Goal: Find specific page/section: Find specific page/section

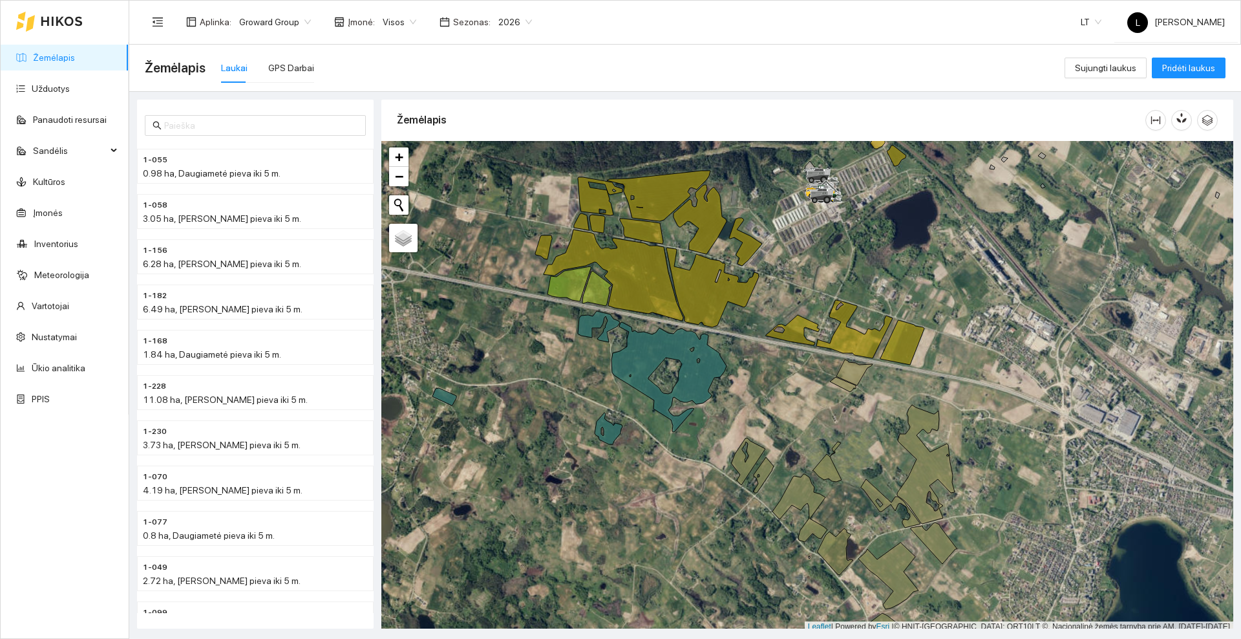
scroll to position [4, 0]
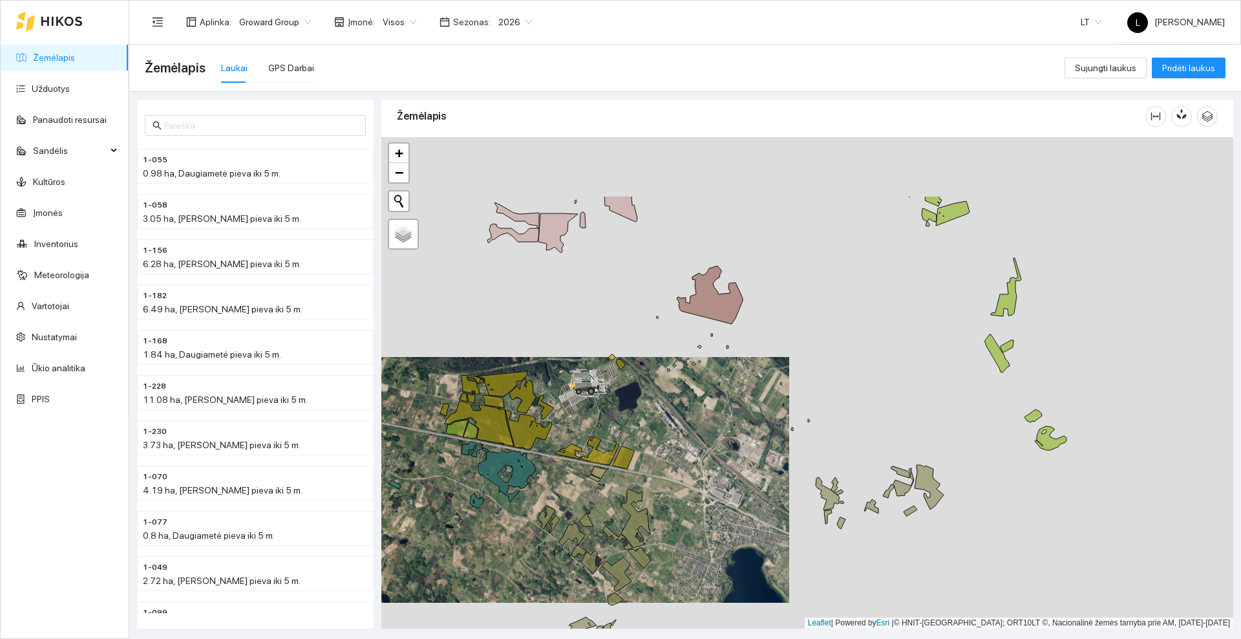
drag, startPoint x: 630, startPoint y: 406, endPoint x: 621, endPoint y: 414, distance: 11.9
click at [621, 414] on div at bounding box center [807, 382] width 852 height 491
click at [53, 88] on link "Užduotys" at bounding box center [51, 88] width 38 height 10
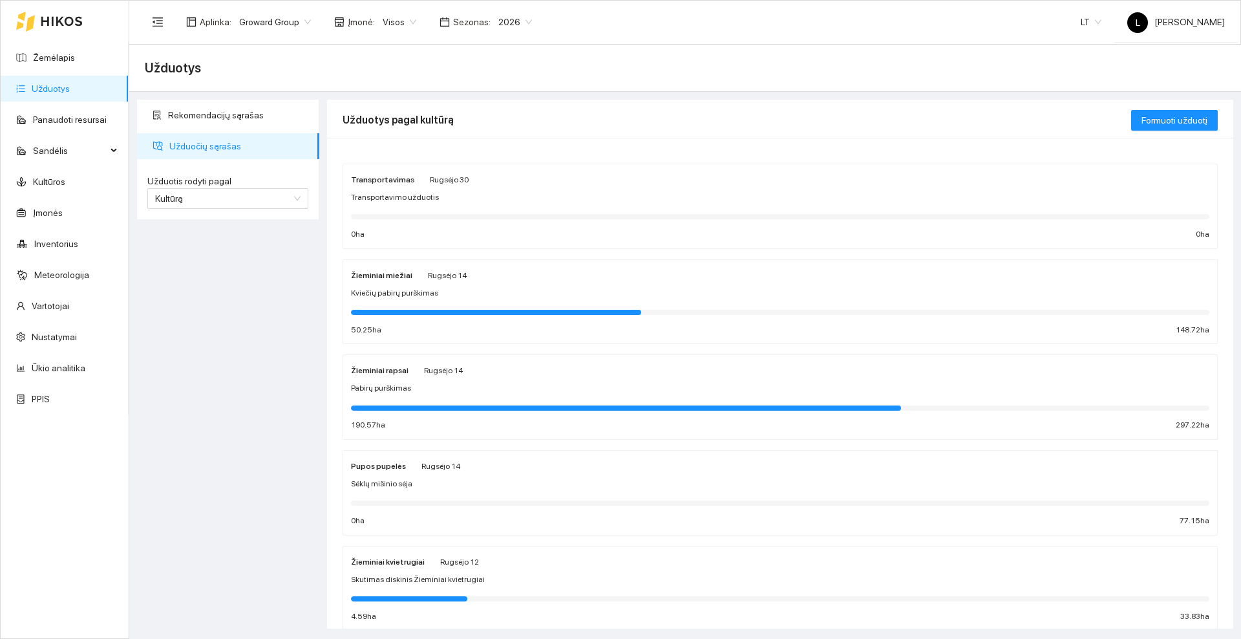
click at [467, 472] on div "Pupos pupelės [DATE]" at bounding box center [780, 465] width 858 height 14
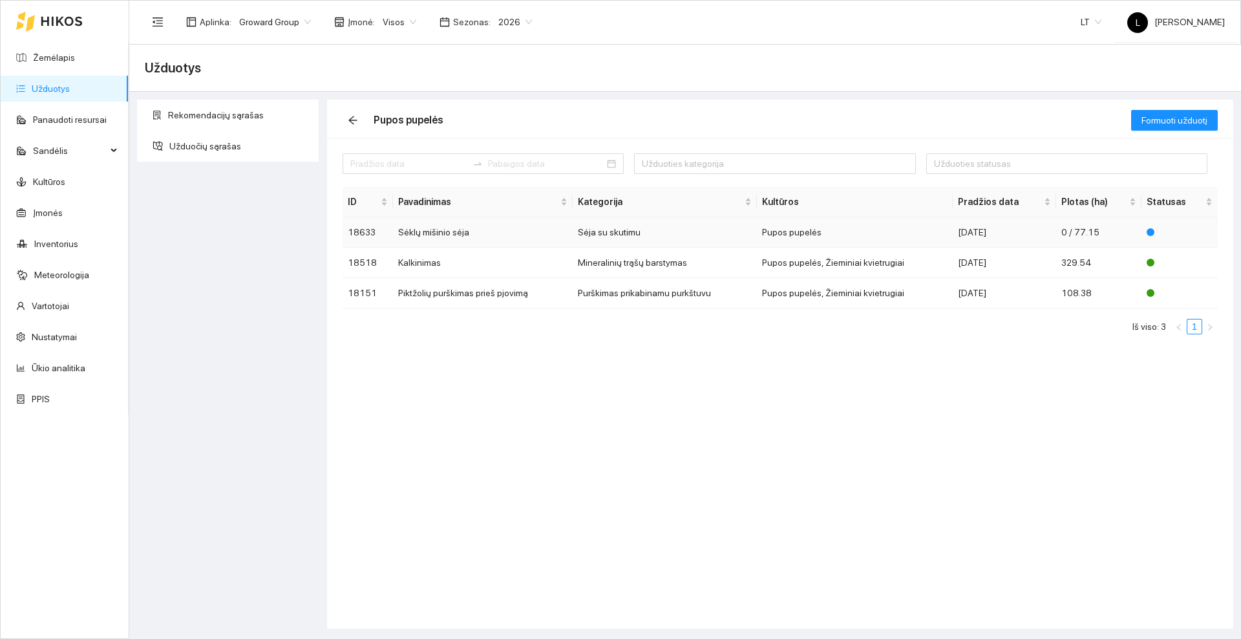
click at [480, 232] on td "Sėklų mišinio sėja" at bounding box center [483, 232] width 180 height 30
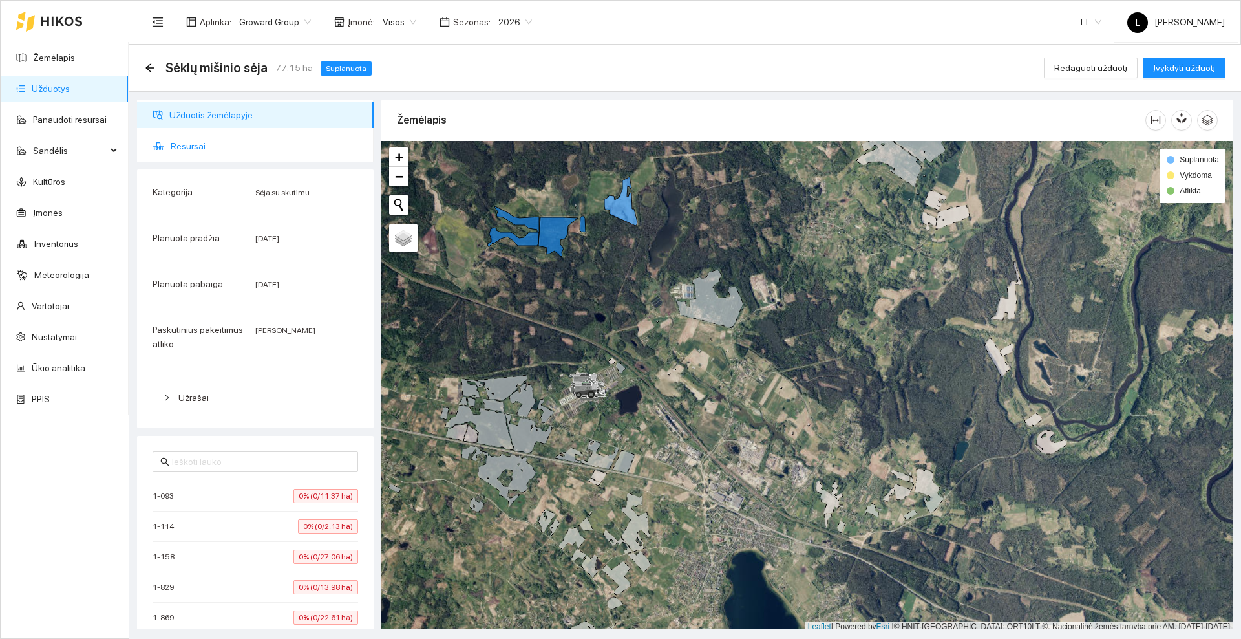
click at [201, 149] on span "Resursai" at bounding box center [267, 146] width 193 height 26
